Goal: Information Seeking & Learning: Learn about a topic

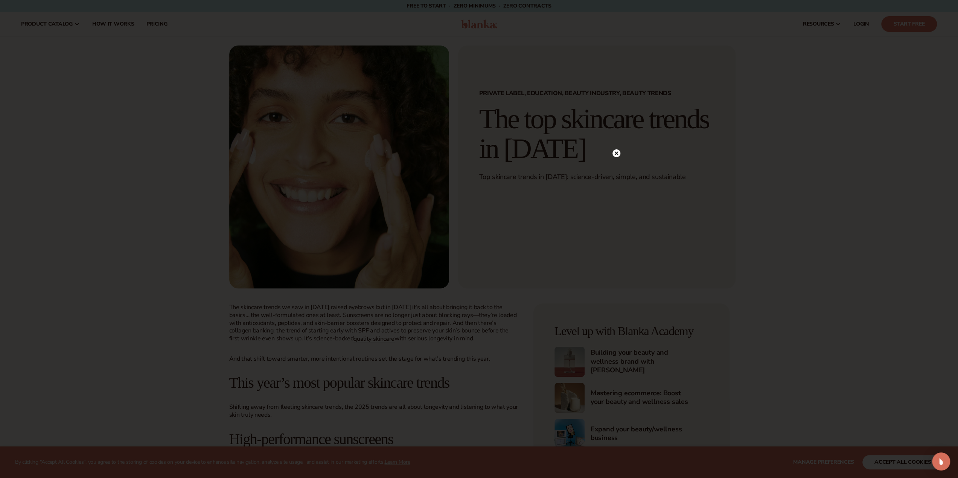
click at [614, 154] on circle at bounding box center [617, 153] width 8 height 8
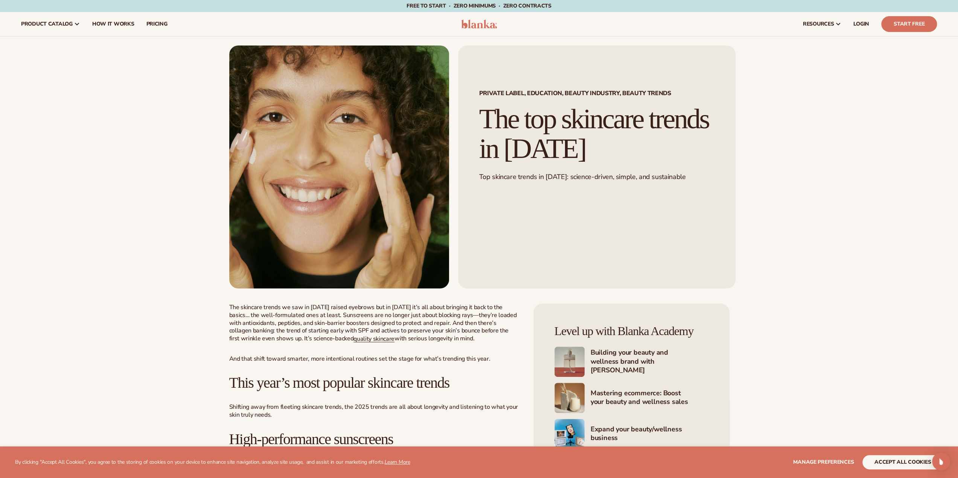
drag, startPoint x: 479, startPoint y: 113, endPoint x: 656, endPoint y: 146, distance: 180.0
click at [656, 146] on div "Private Label, Education, Beauty Industry, Beauty Trends The top skincare trend…" at bounding box center [596, 167] width 277 height 243
copy h1 "The top skincare trends in [DATE]"
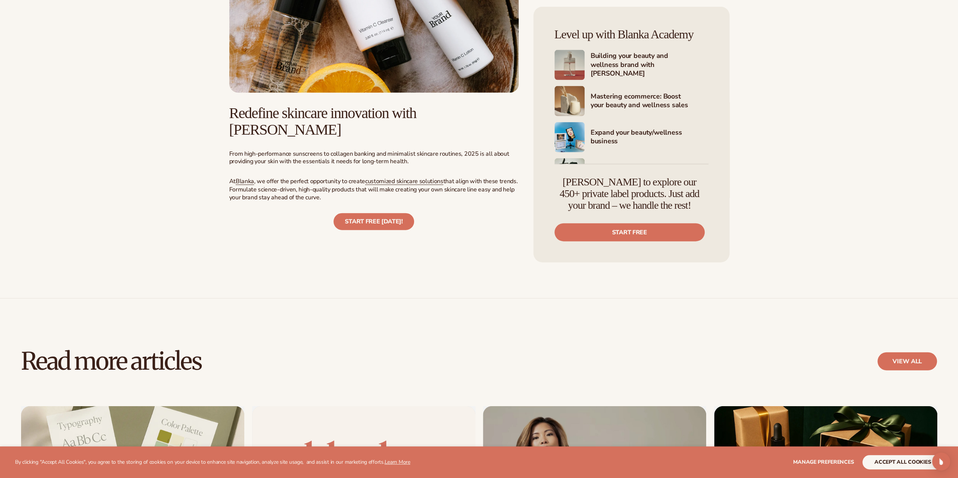
scroll to position [1704, 0]
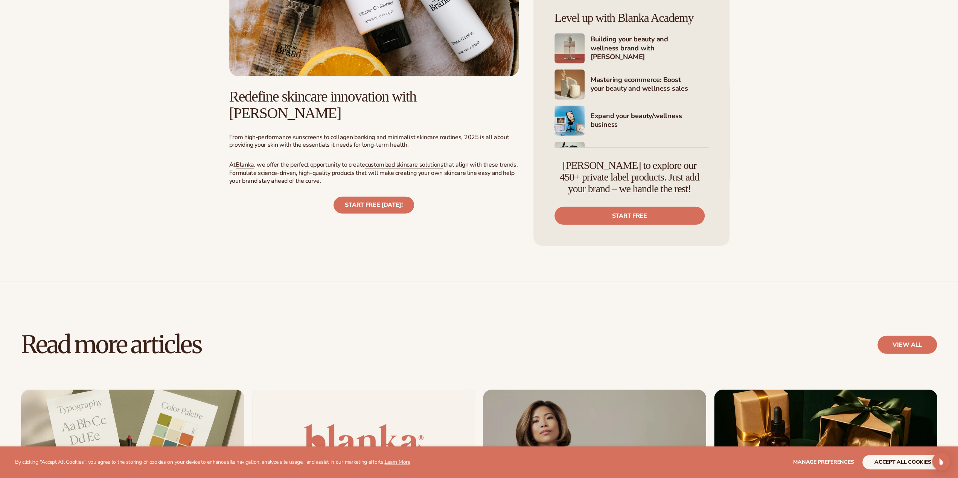
drag, startPoint x: 230, startPoint y: 81, endPoint x: 323, endPoint y: 160, distance: 122.3
copy div "Lor ipsumdol sitame co adi el 0732 seddoe temporin utl et 0348 do’m ali enima m…"
click at [910, 462] on button "accept all cookies" at bounding box center [903, 463] width 81 height 14
